Goal: Task Accomplishment & Management: Complete application form

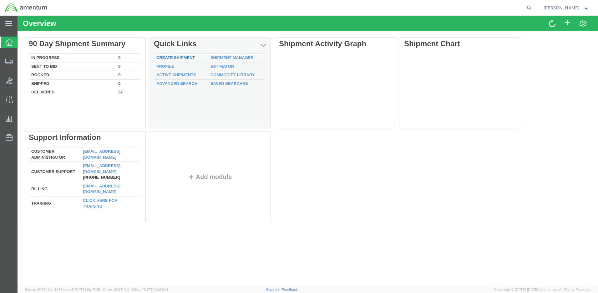
click at [173, 58] on link "Create Shipment" at bounding box center [175, 57] width 38 height 5
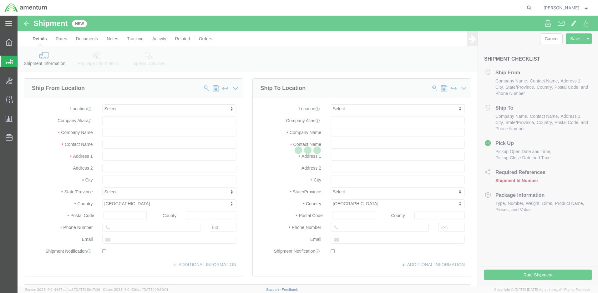
click at [107, 146] on div at bounding box center [308, 151] width 580 height 271
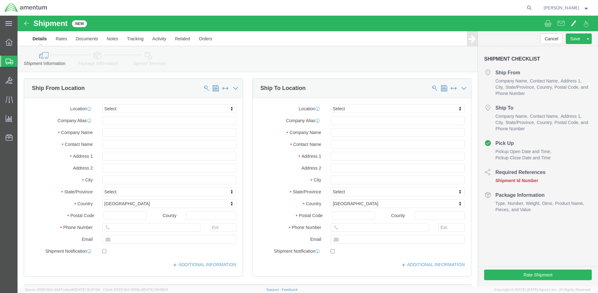
select select
click input "text"
type input "[PERSON_NAME]"
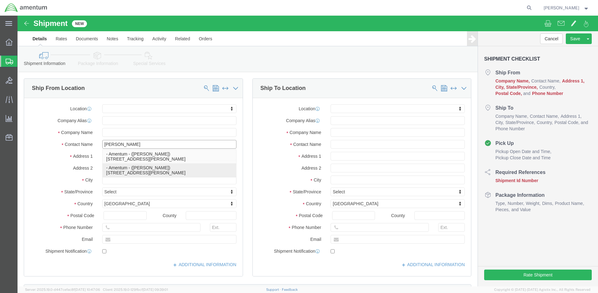
click p "- Amentum - ([PERSON_NAME]) [STREET_ADDRESS][PERSON_NAME]"
select select
type input "Amentum"
type input "[PERSON_NAME]"
type input "[GEOGRAPHIC_DATA]"
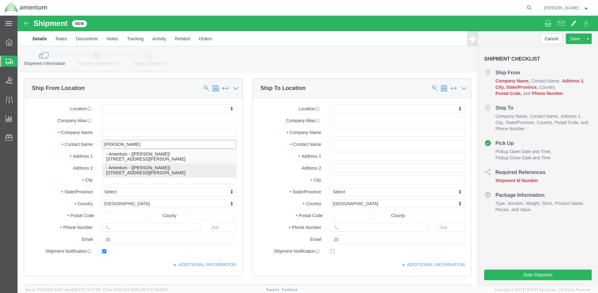
type input "BLDG 21"
type input "[PERSON_NAME]"
type input "92327"
type input "[PHONE_NUMBER]"
type input "[PERSON_NAME][EMAIL_ADDRESS][PERSON_NAME][DOMAIN_NAME]"
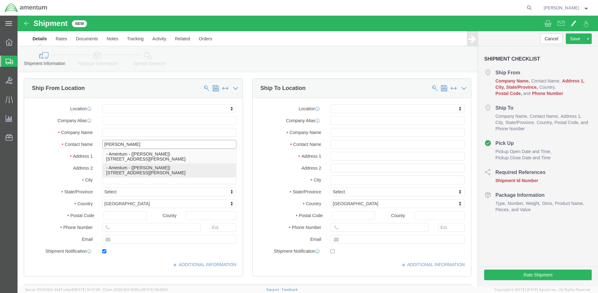
checkbox input "true"
select select "CA"
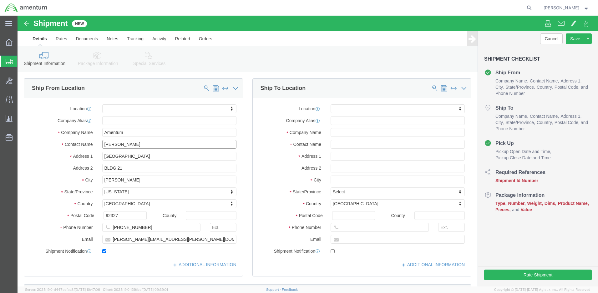
type input "[PERSON_NAME]"
click input "text"
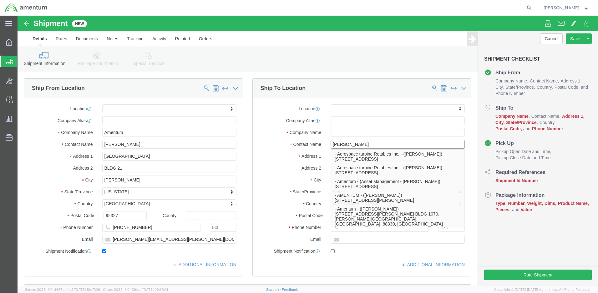
type input "[PERSON_NAME]"
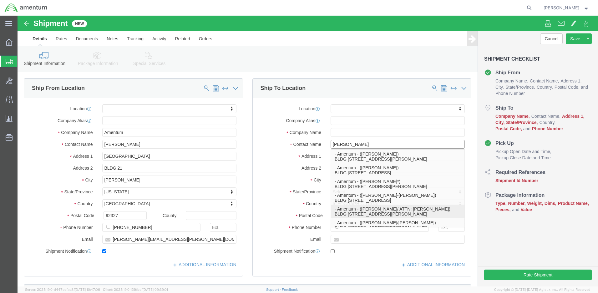
click p "- Amentum - ([PERSON_NAME]/ ATTN: [PERSON_NAME]) BLDG [STREET_ADDRESS][PERSON_N…"
select select
type input "Amentum"
type input "[PERSON_NAME]/ ATTN: [PERSON_NAME]"
type input "BLDG [STREET_ADDRESS]"
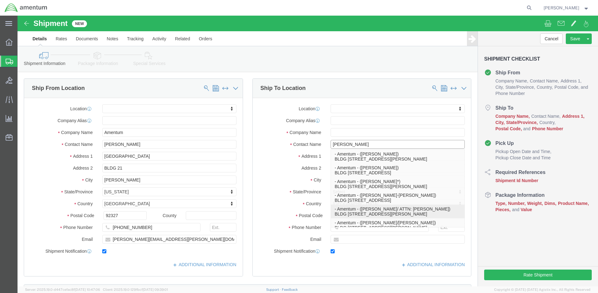
type input "HAHP"
type input "Fort [PERSON_NAME]"
type input "76544"
type input "[PHONE_NUMBER]"
type input "[PERSON_NAME][EMAIL_ADDRESS][PERSON_NAME][DOMAIN_NAME]"
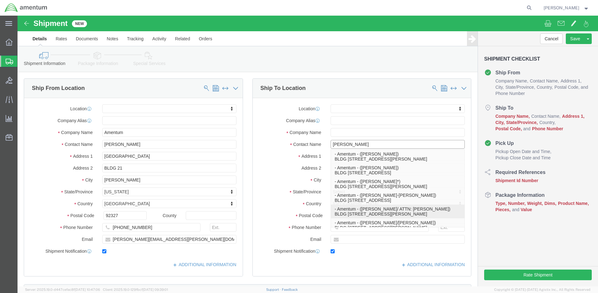
checkbox input "true"
select select "[GEOGRAPHIC_DATA]"
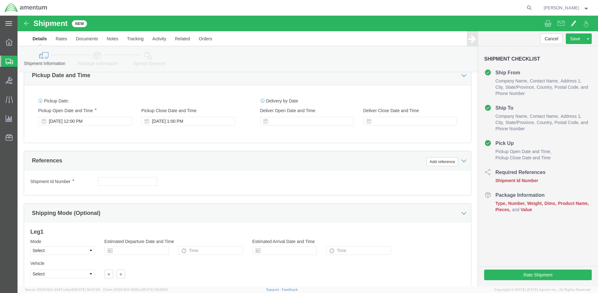
type input "[PERSON_NAME]/ ATTN: [PERSON_NAME]"
click input "text"
type input "2521DL"
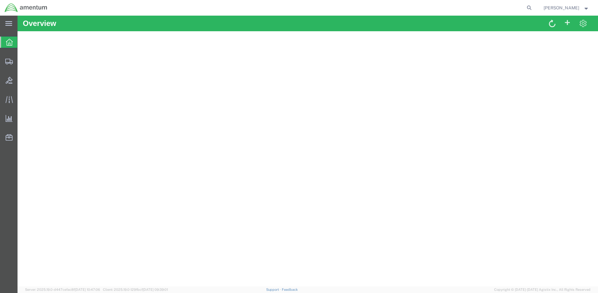
scroll to position [71, 0]
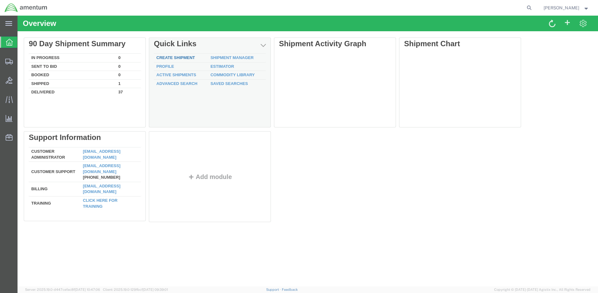
click at [165, 58] on link "Create Shipment" at bounding box center [175, 57] width 38 height 5
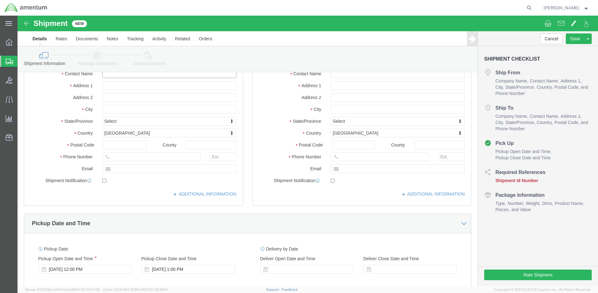
click input "text"
type input "[PERSON_NAME]"
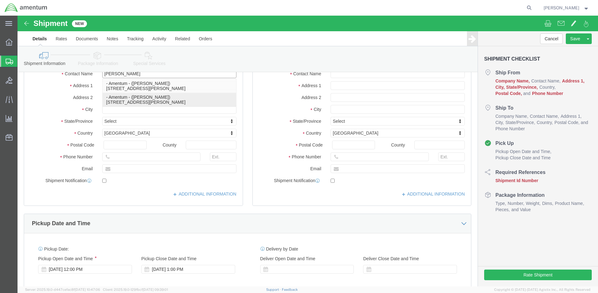
click p "- Amentum - ([PERSON_NAME]) [STREET_ADDRESS][PERSON_NAME]"
type input "Amentum"
type input "[PERSON_NAME]"
type input "[GEOGRAPHIC_DATA]"
type input "BLDG 21"
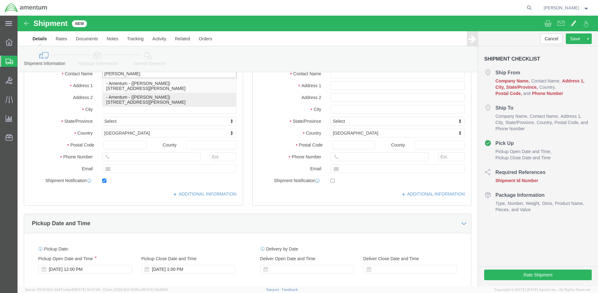
type input "[PERSON_NAME]"
type input "92327"
type input "[PHONE_NUMBER]"
type input "[PERSON_NAME][EMAIL_ADDRESS][PERSON_NAME][DOMAIN_NAME]"
checkbox input "true"
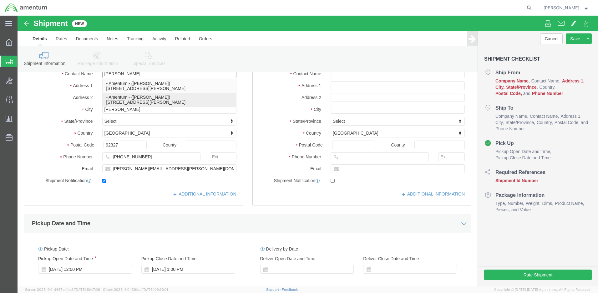
select select "CA"
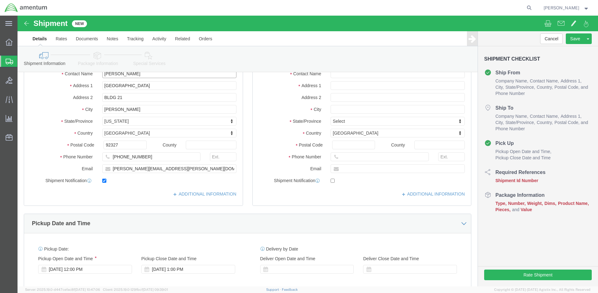
type input "[PERSON_NAME]"
click input "text"
type input "[PERSON_NAME]"
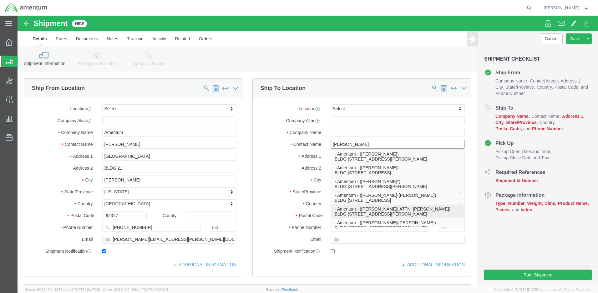
click p "- Amentum - ([PERSON_NAME]/ ATTN: [PERSON_NAME]) BLDG [STREET_ADDRESS][PERSON_N…"
type input "Amentum"
type input "[PERSON_NAME]/ ATTN: [PERSON_NAME]"
type input "BLDG [STREET_ADDRESS]"
type input "HAHP"
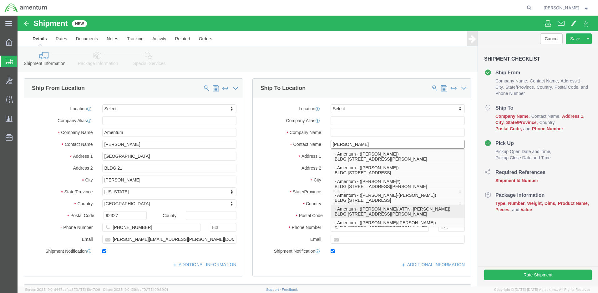
type input "Fort [PERSON_NAME]"
type input "76544"
type input "[PHONE_NUMBER]"
type input "[PERSON_NAME][EMAIL_ADDRESS][PERSON_NAME][DOMAIN_NAME]"
checkbox input "true"
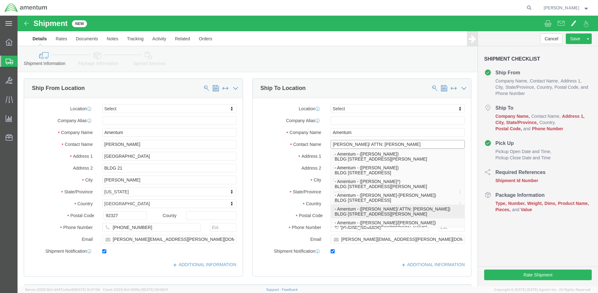
select select "[GEOGRAPHIC_DATA]"
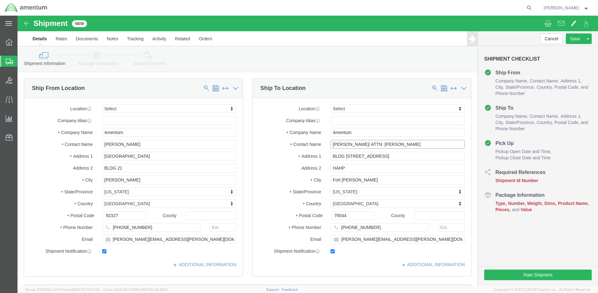
type input "[PERSON_NAME]/ ATTN: [PERSON_NAME]"
click input "text"
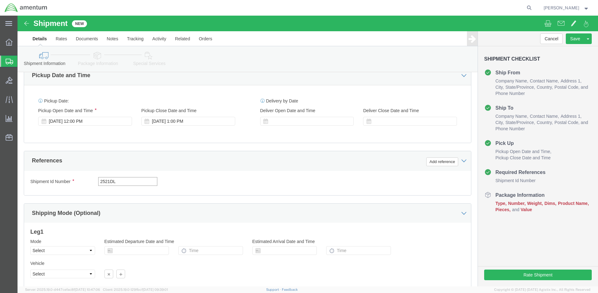
type input "2521DL"
click button "Continue"
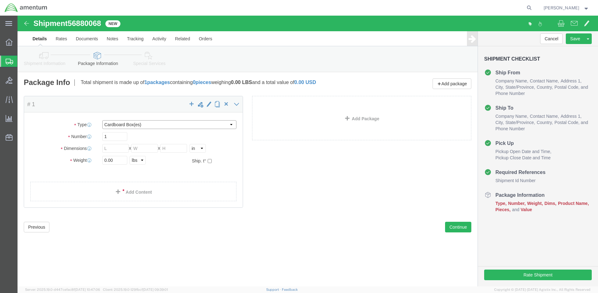
select select "CASE"
